Goal: Information Seeking & Learning: Compare options

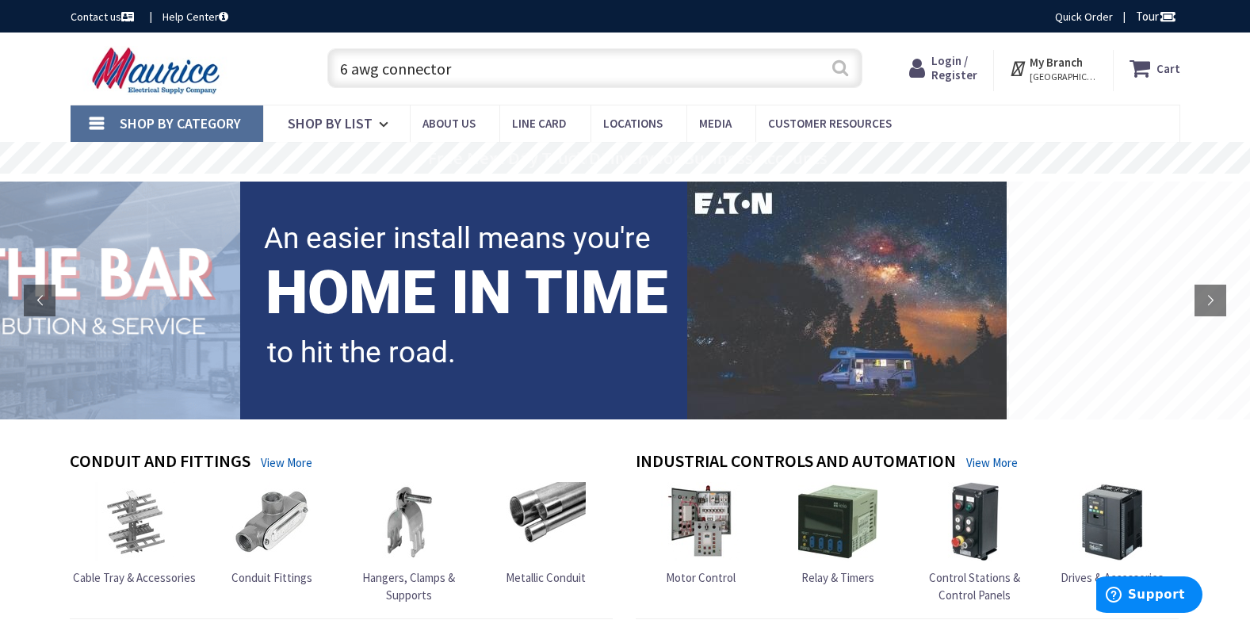
type input "6 awg connector"
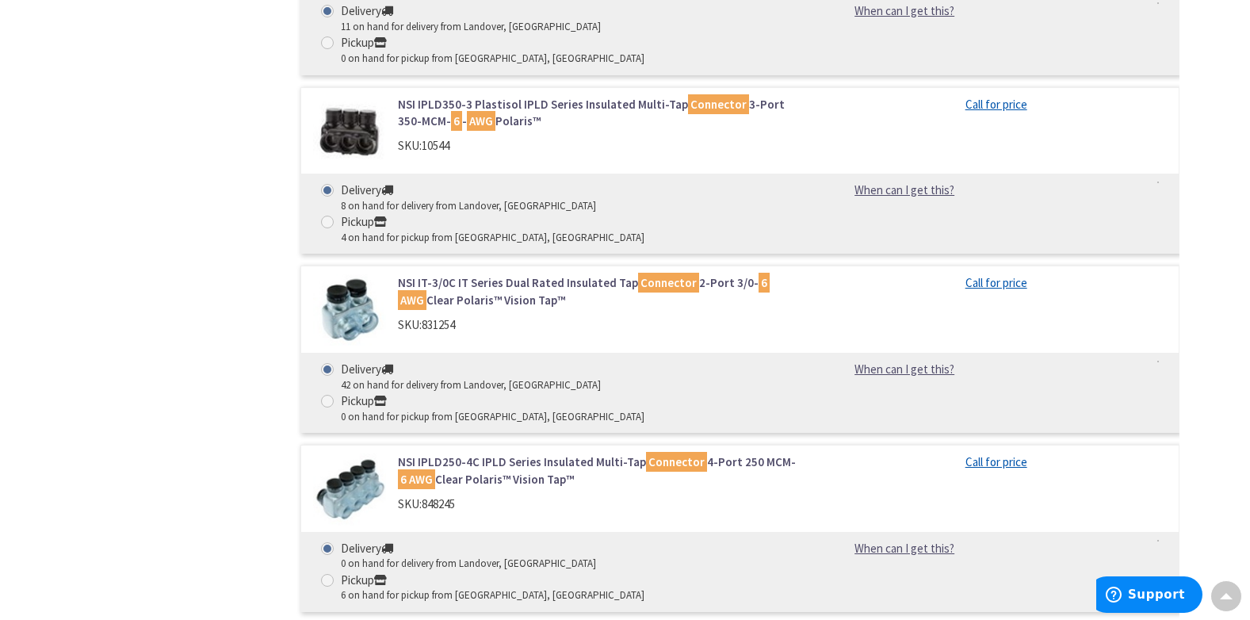
scroll to position [6814, 0]
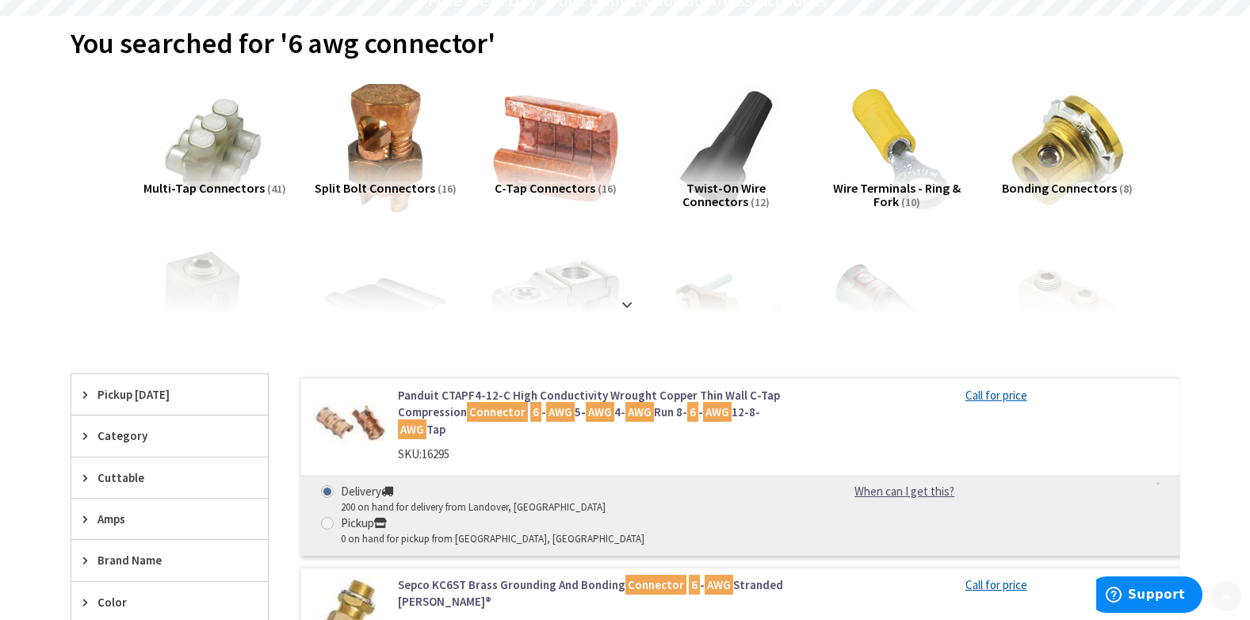
scroll to position [158, 0]
click at [624, 299] on strong at bounding box center [626, 303] width 19 height 17
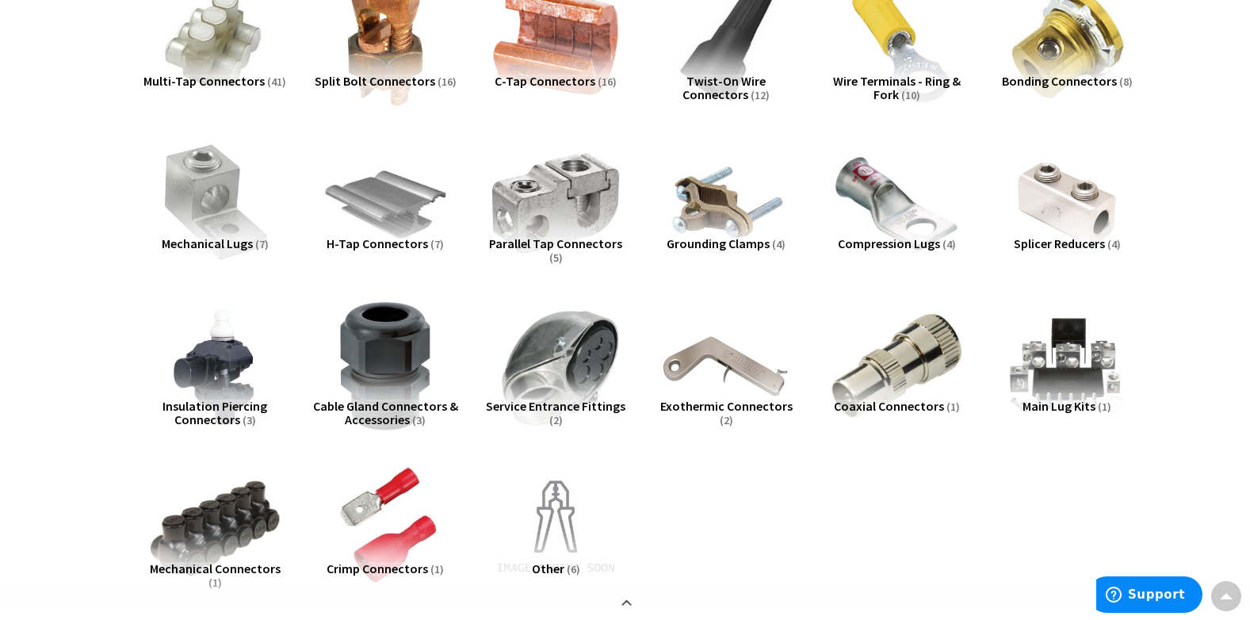
scroll to position [238, 0]
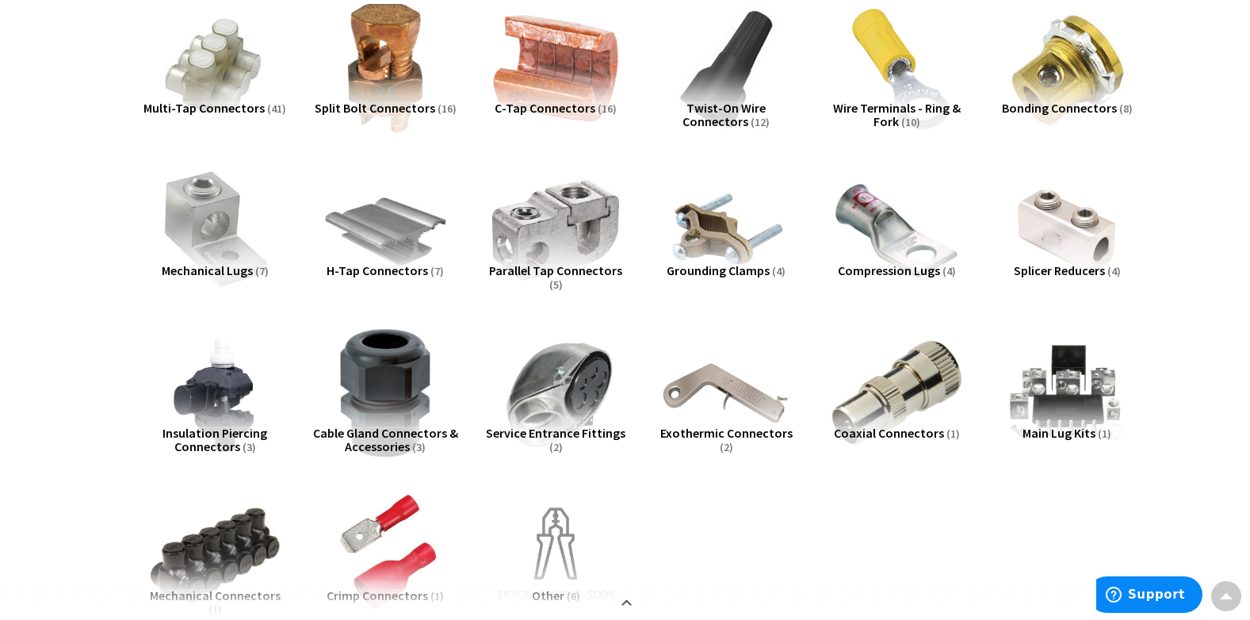
click at [1069, 266] on span "Splicer Reducers" at bounding box center [1058, 270] width 91 height 16
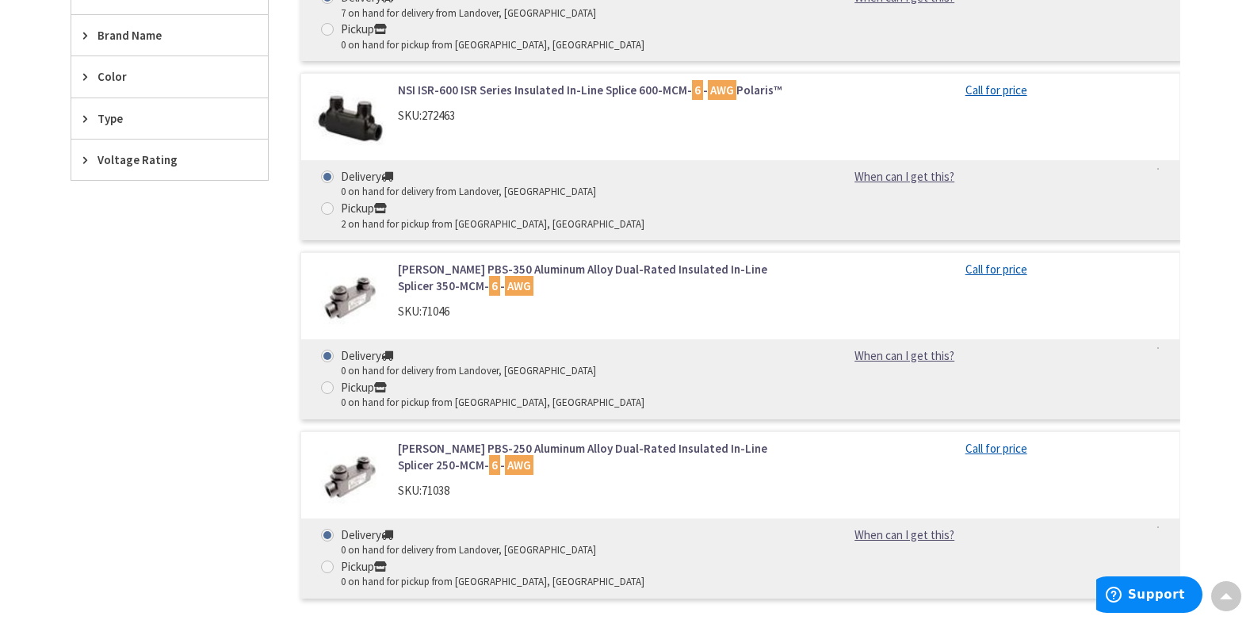
scroll to position [1081, 0]
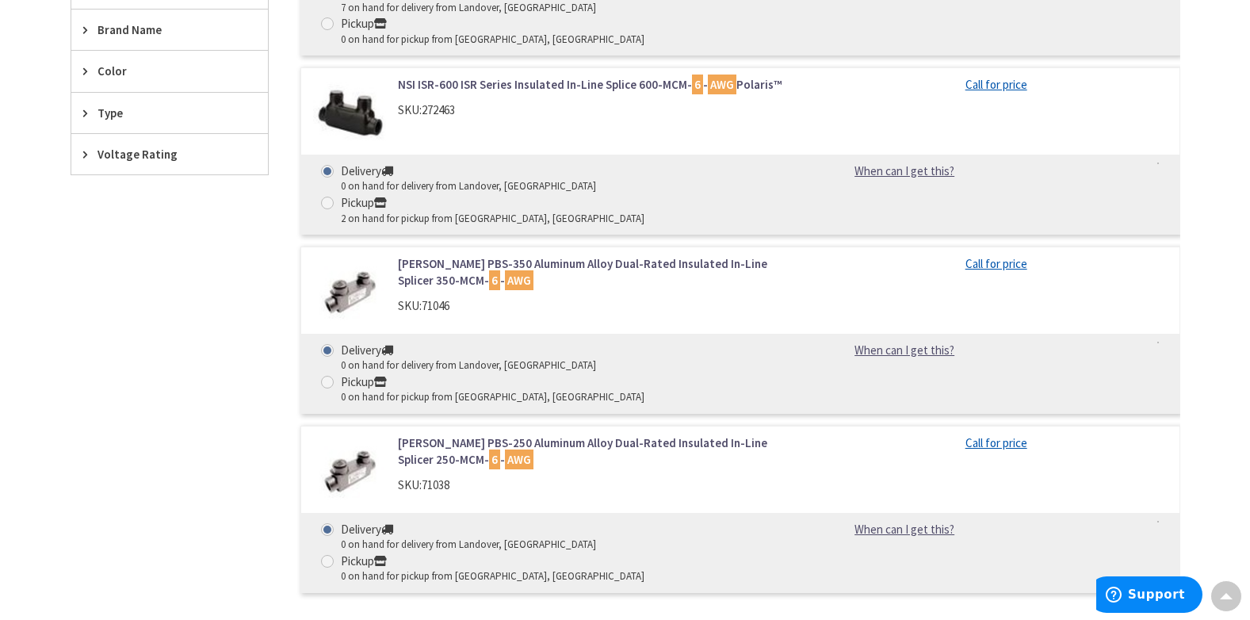
click at [628, 434] on link "Greaves PBS-250 Aluminum Alloy Dual-Rated Insulated In-Line Splicer 250-MCM- 6 …" at bounding box center [599, 451] width 403 height 34
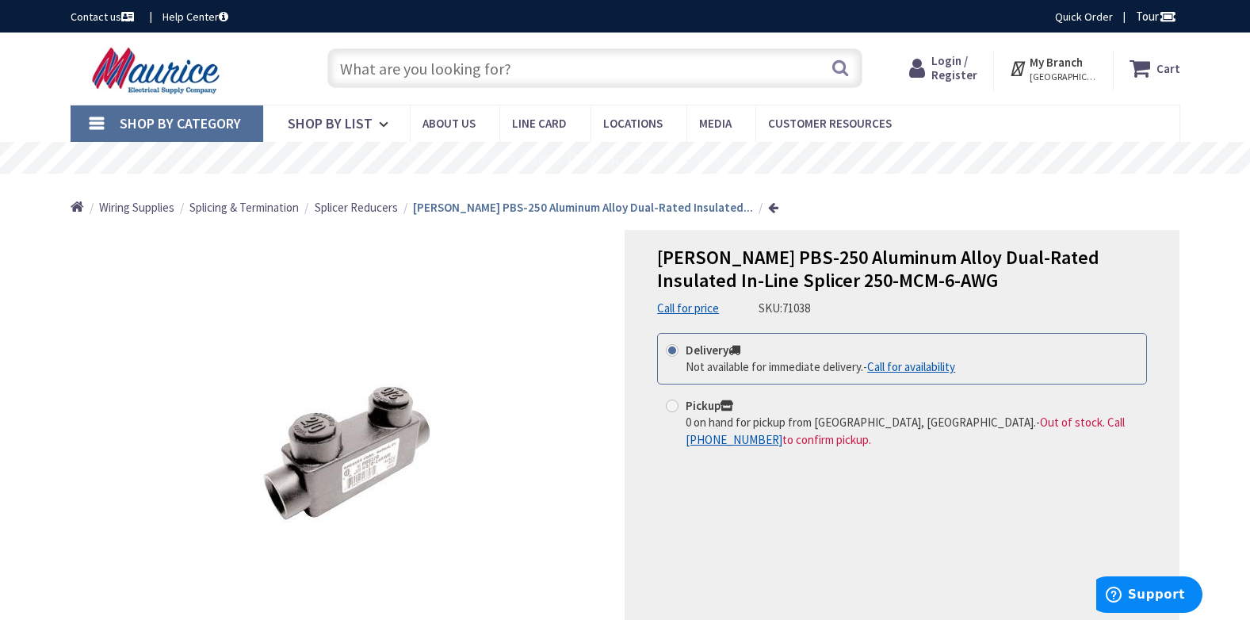
scroll to position [79, 0]
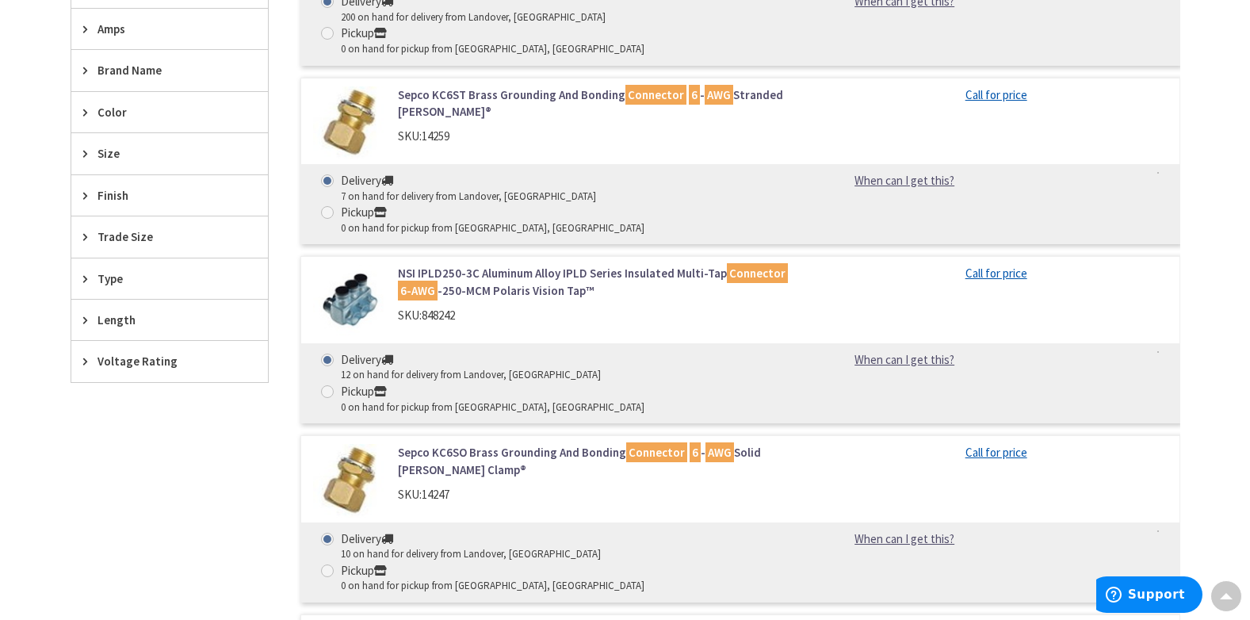
scroll to position [647, 0]
